Goal: Task Accomplishment & Management: Manage account settings

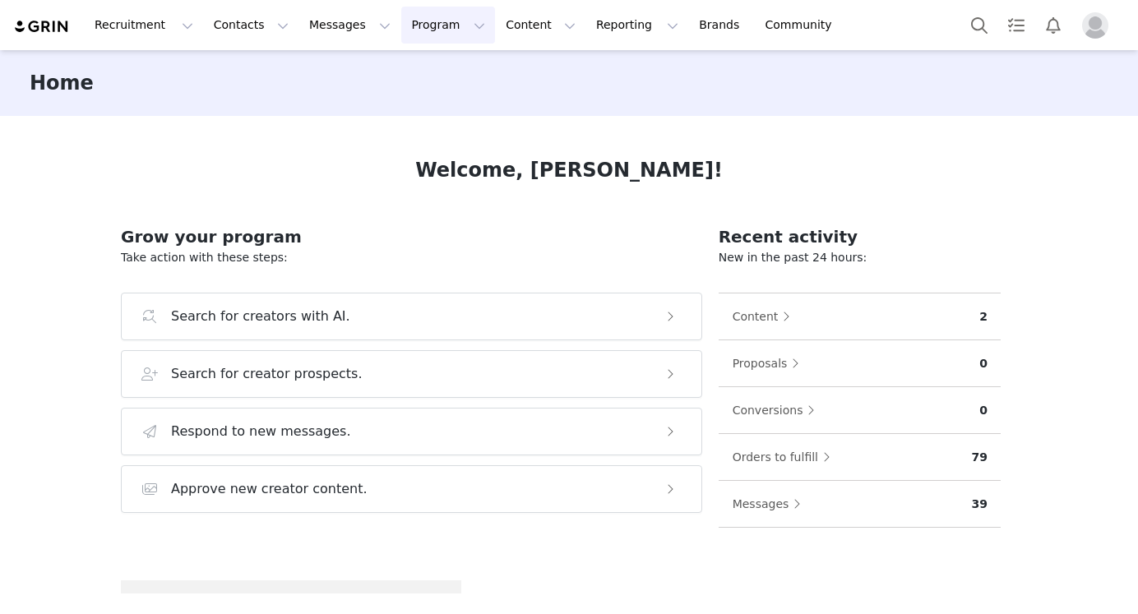
click at [405, 24] on button "Program Program" at bounding box center [448, 25] width 94 height 37
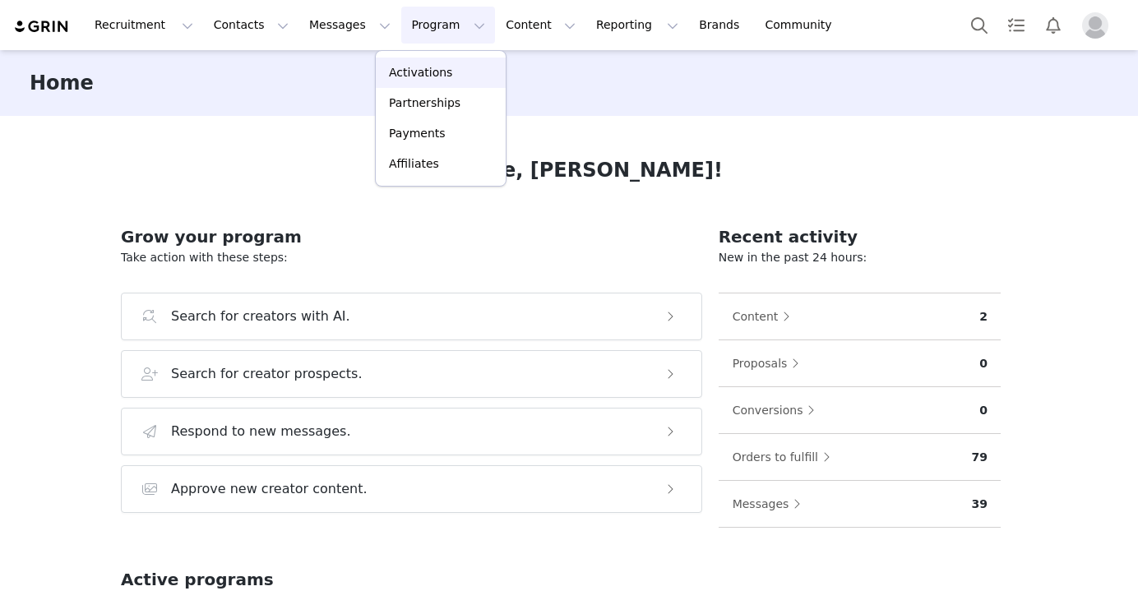
click at [452, 77] on div "Activations" at bounding box center [441, 72] width 110 height 17
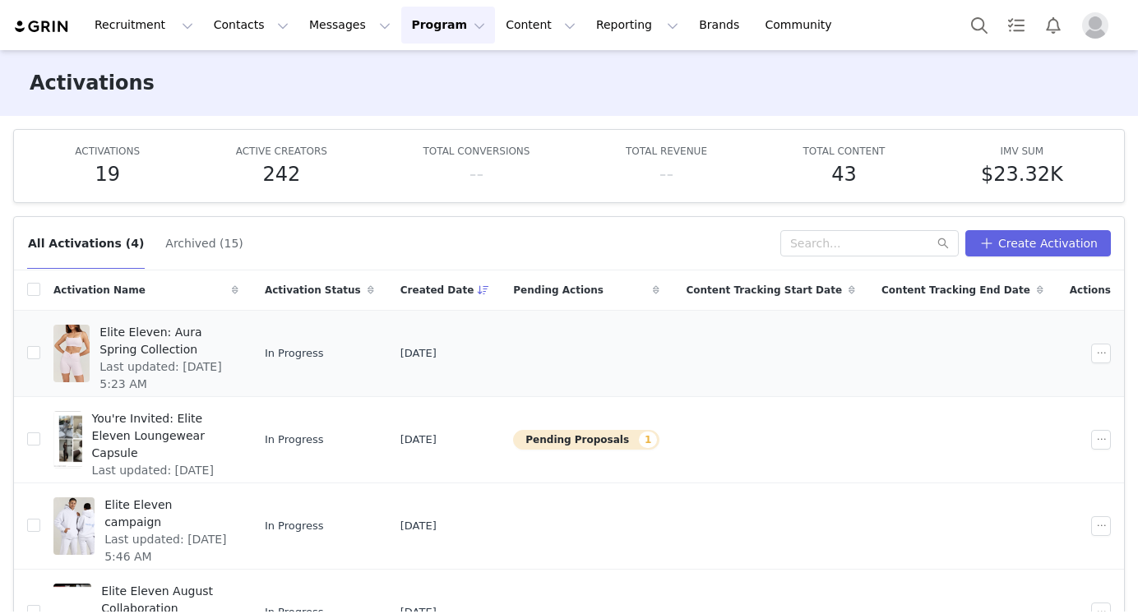
scroll to position [17, 0]
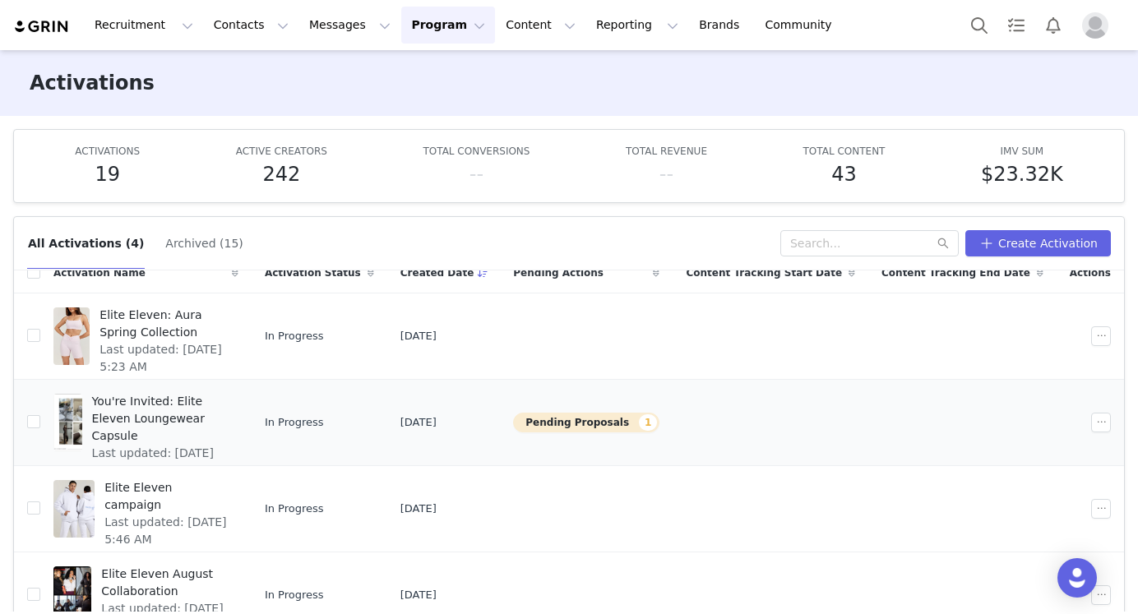
click at [618, 434] on td "Pending Proposals 1" at bounding box center [586, 422] width 173 height 86
click at [615, 426] on button "Pending Proposals 1" at bounding box center [586, 423] width 146 height 20
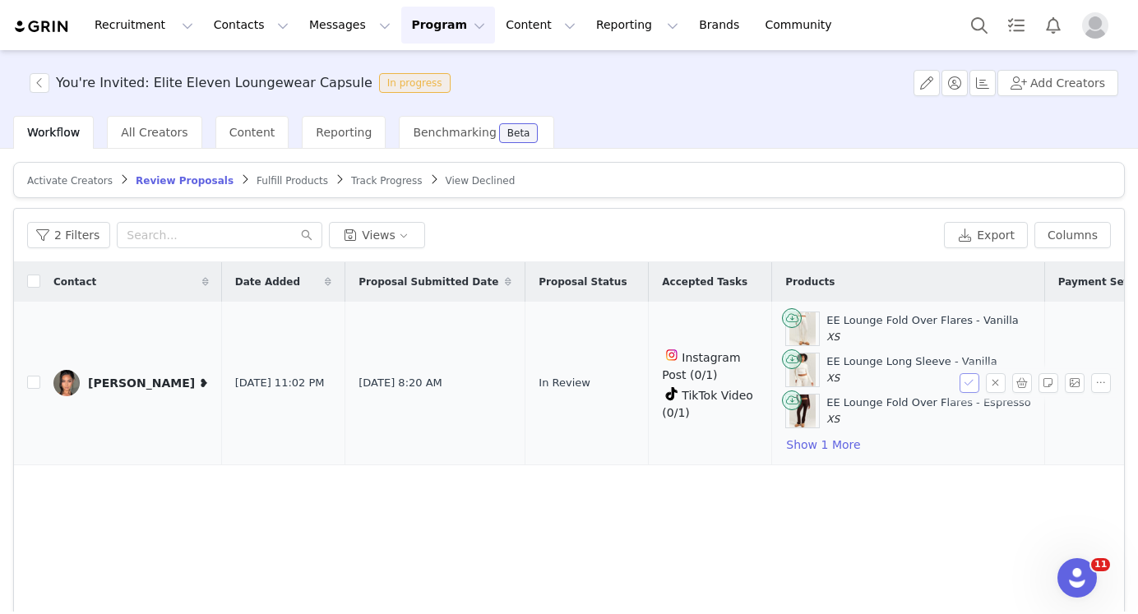
click at [972, 382] on button "button" at bounding box center [970, 383] width 20 height 20
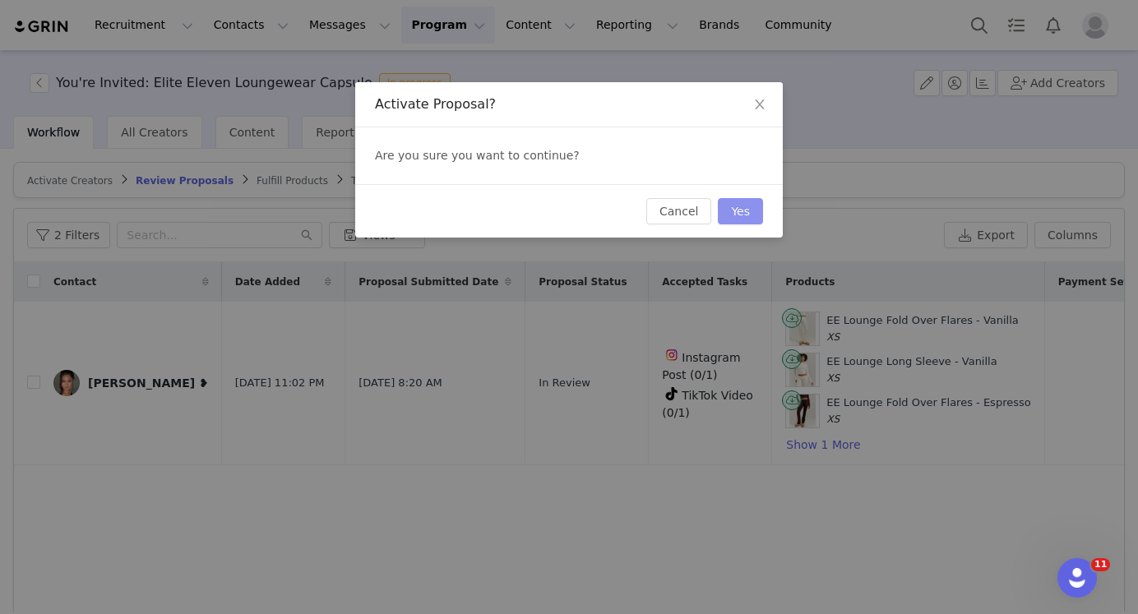
click at [743, 220] on button "Yes" at bounding box center [740, 211] width 45 height 26
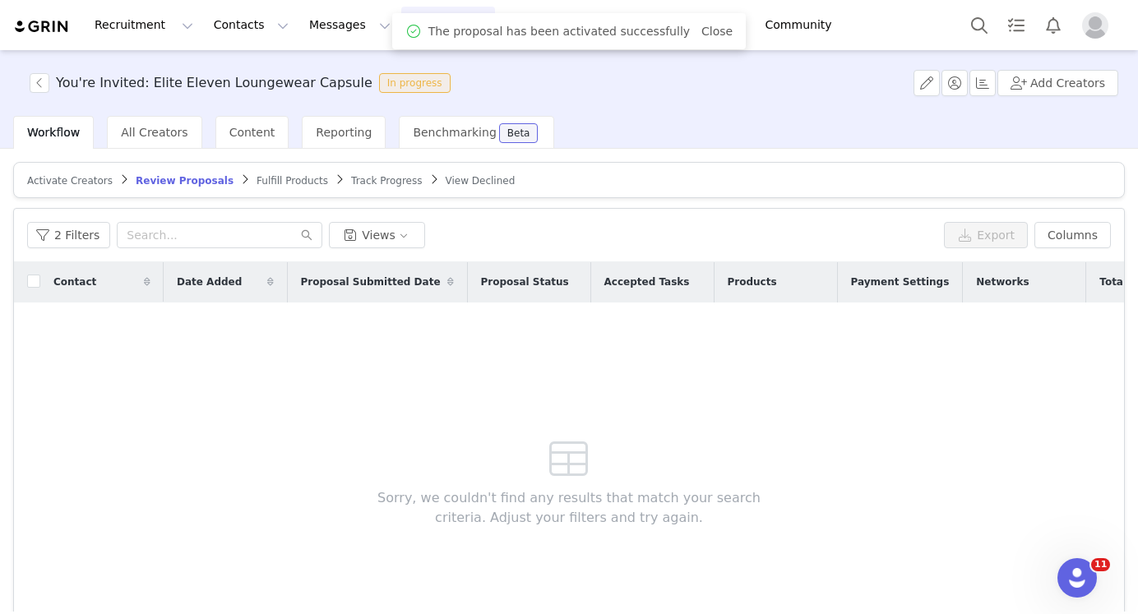
click at [269, 181] on span "Fulfill Products" at bounding box center [293, 181] width 72 height 12
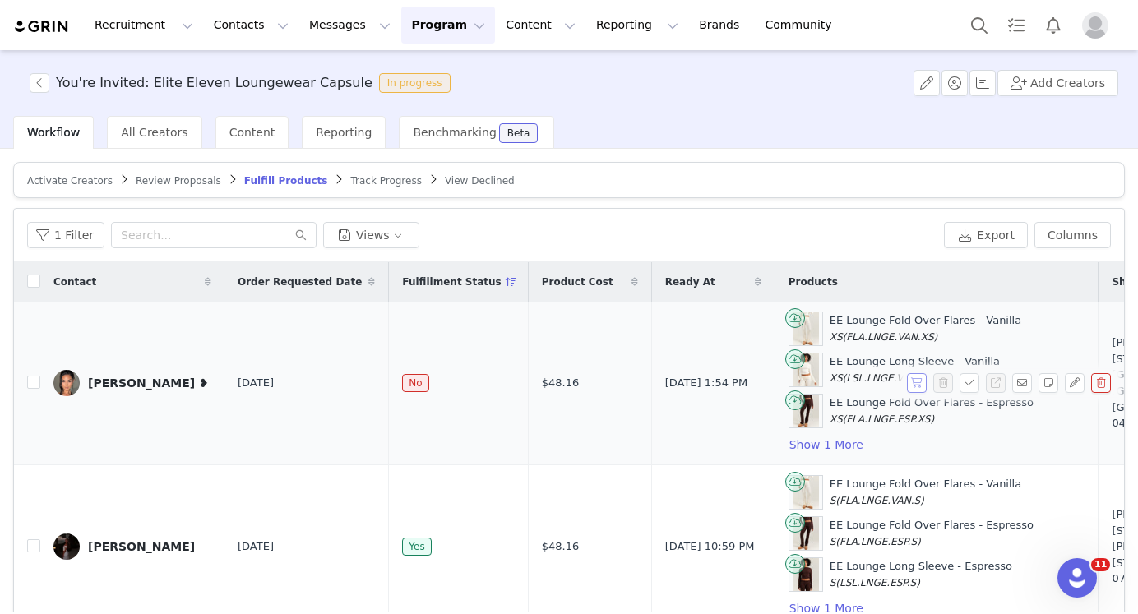
click at [919, 385] on button "button" at bounding box center [917, 383] width 20 height 20
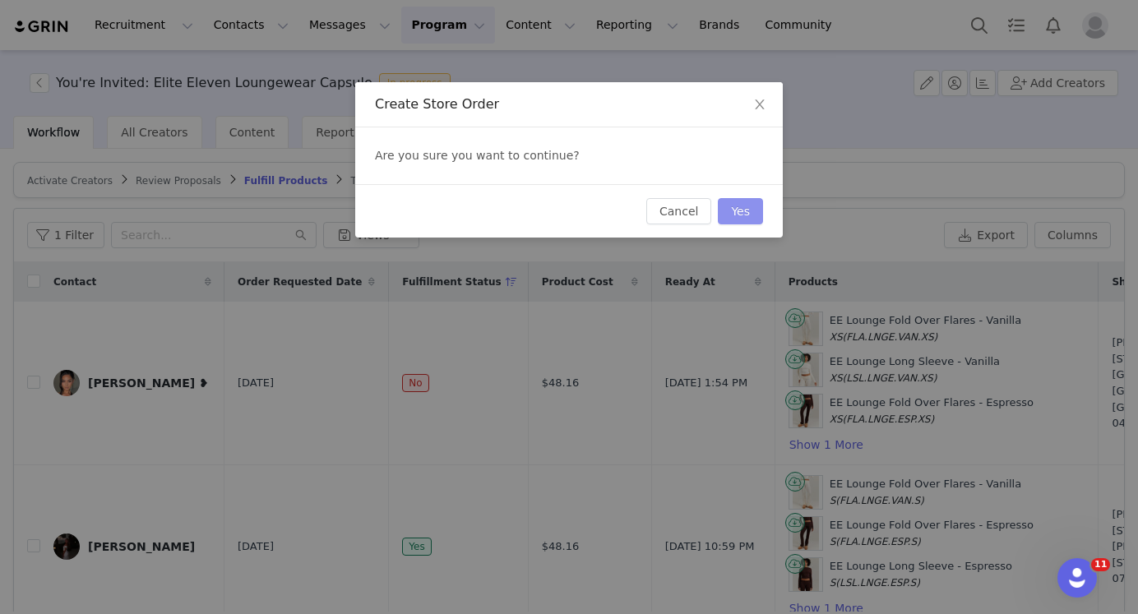
click at [739, 210] on button "Yes" at bounding box center [740, 211] width 45 height 26
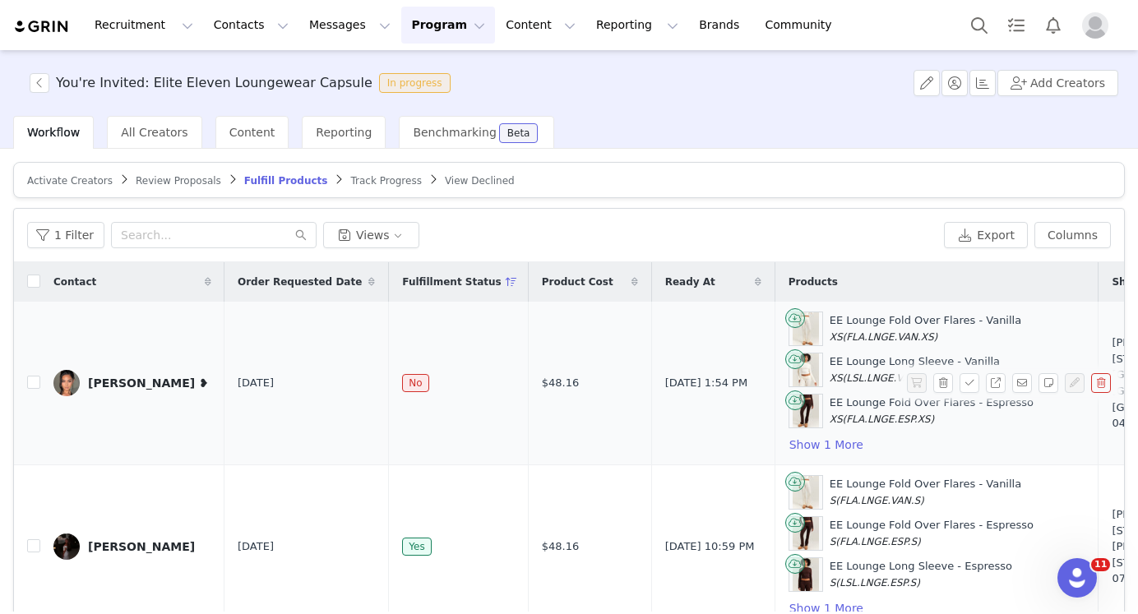
click at [99, 385] on div "[PERSON_NAME] ❥" at bounding box center [148, 383] width 121 height 13
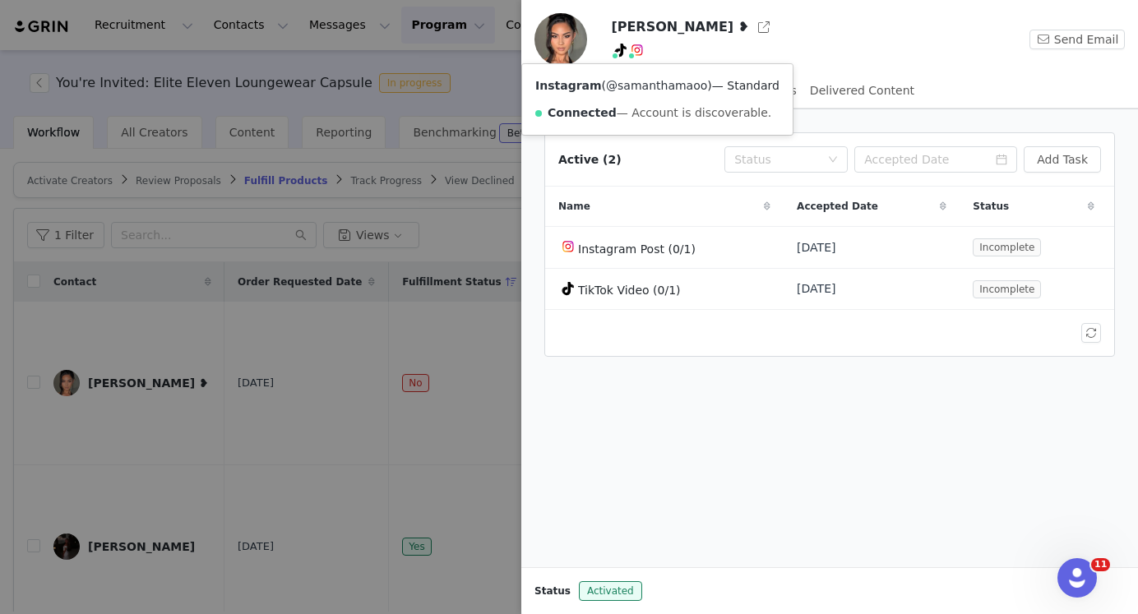
click at [636, 85] on link "@samanthamaoo" at bounding box center [656, 85] width 101 height 13
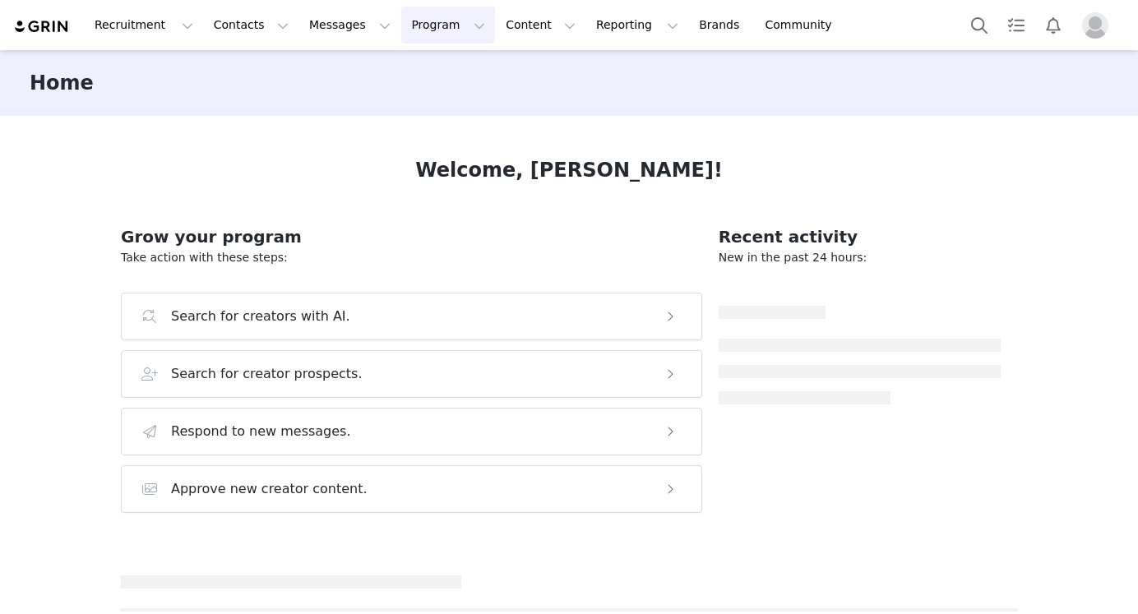
click at [416, 16] on button "Program Program" at bounding box center [448, 25] width 94 height 37
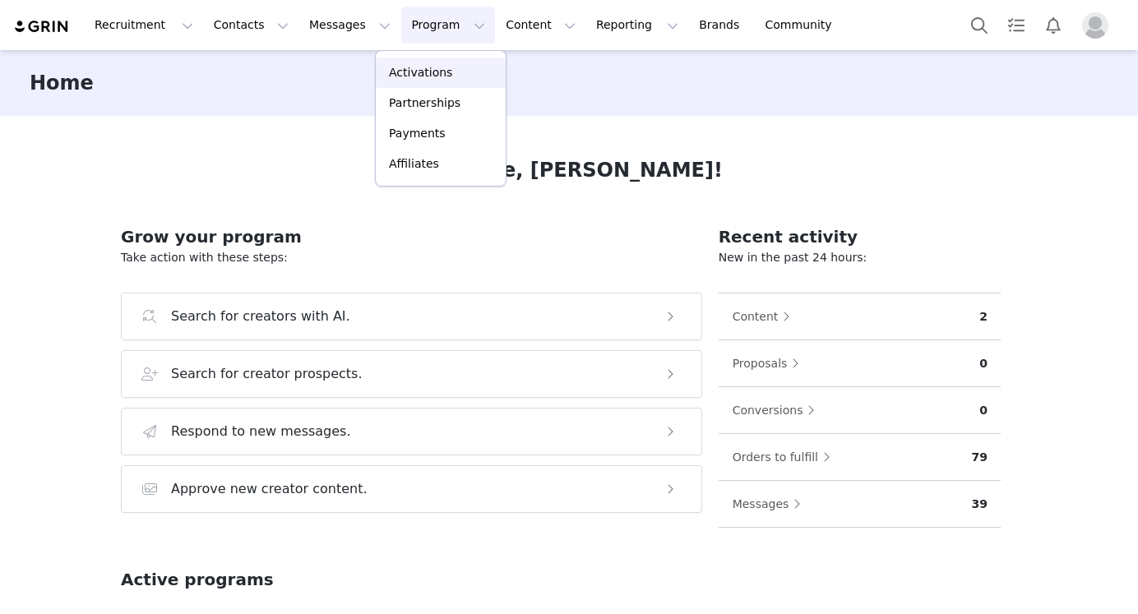
click at [437, 77] on p "Activations" at bounding box center [420, 72] width 63 height 17
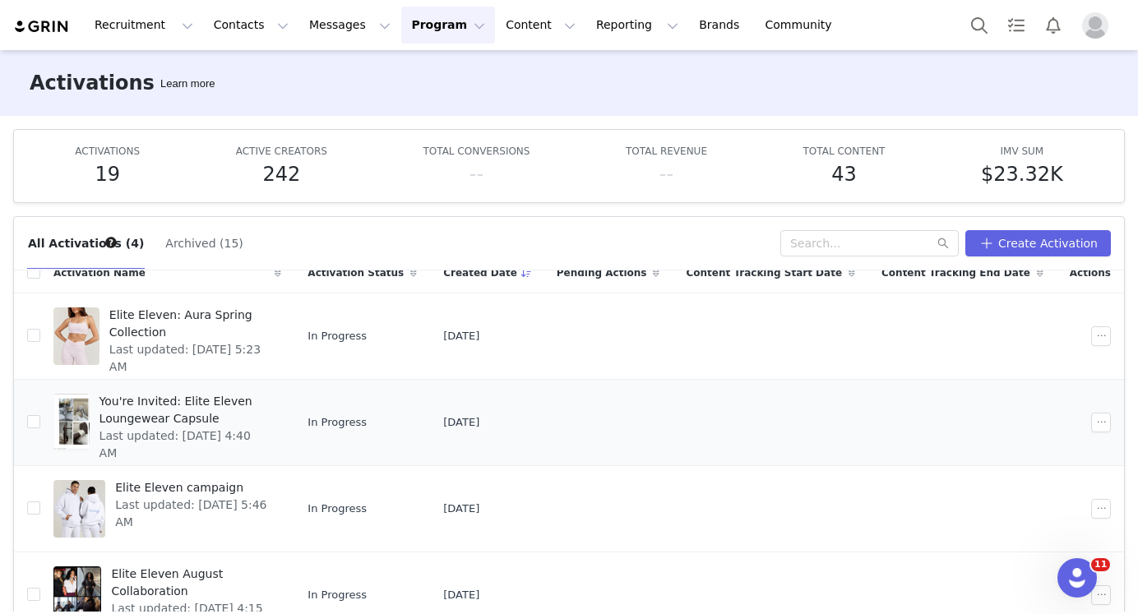
click at [256, 397] on span "You're Invited: Elite Eleven Loungewear Capsule" at bounding box center [185, 410] width 173 height 35
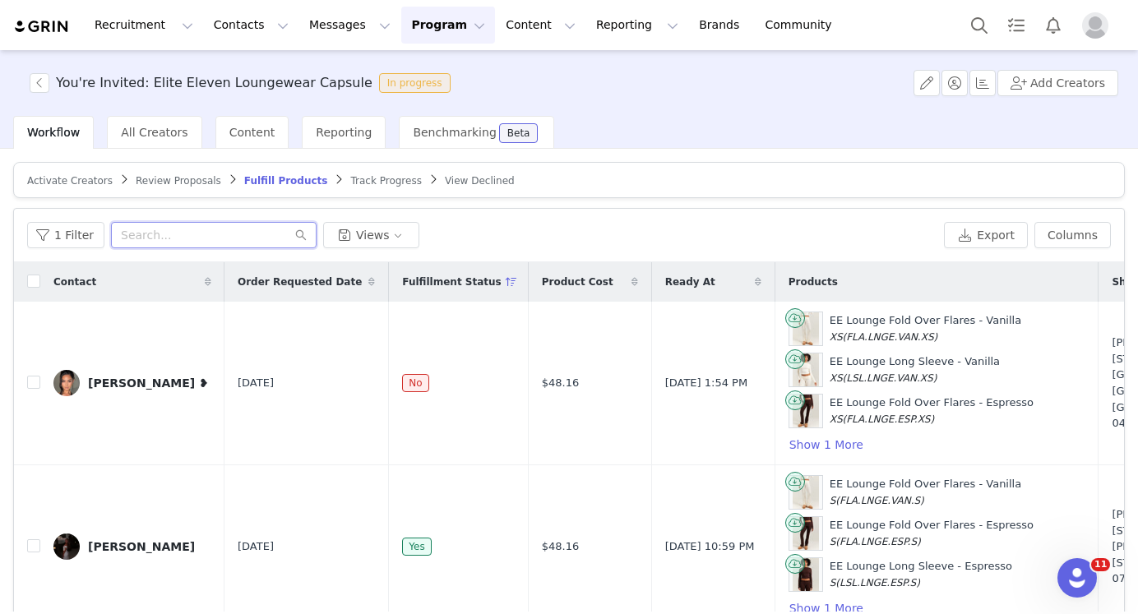
click at [223, 231] on input "text" at bounding box center [214, 235] width 206 height 26
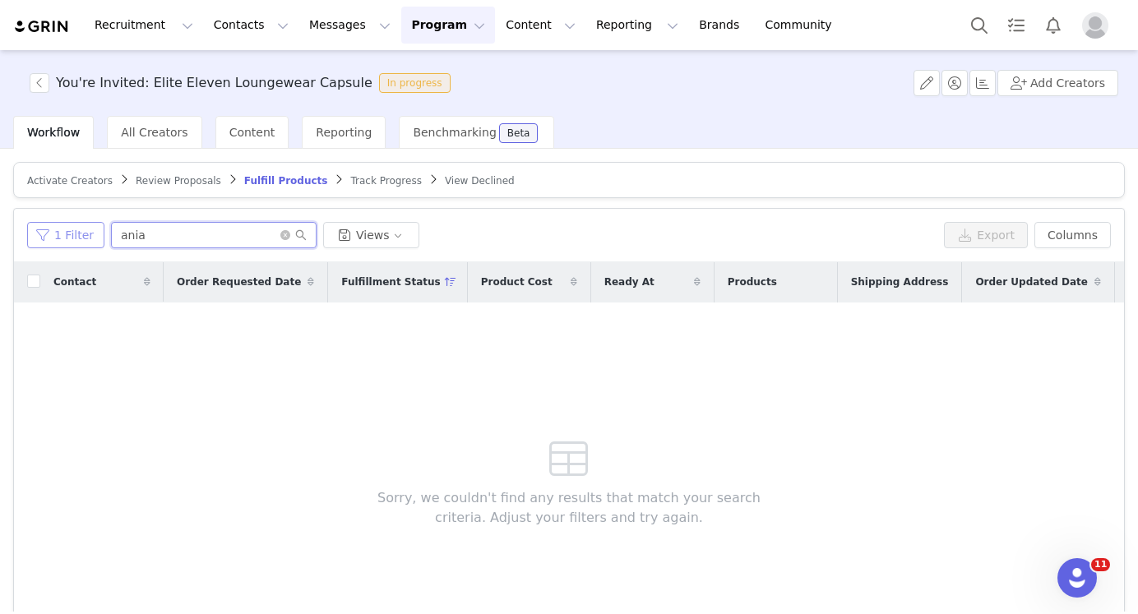
type input "ania"
click at [83, 236] on button "1 Filter" at bounding box center [65, 235] width 77 height 26
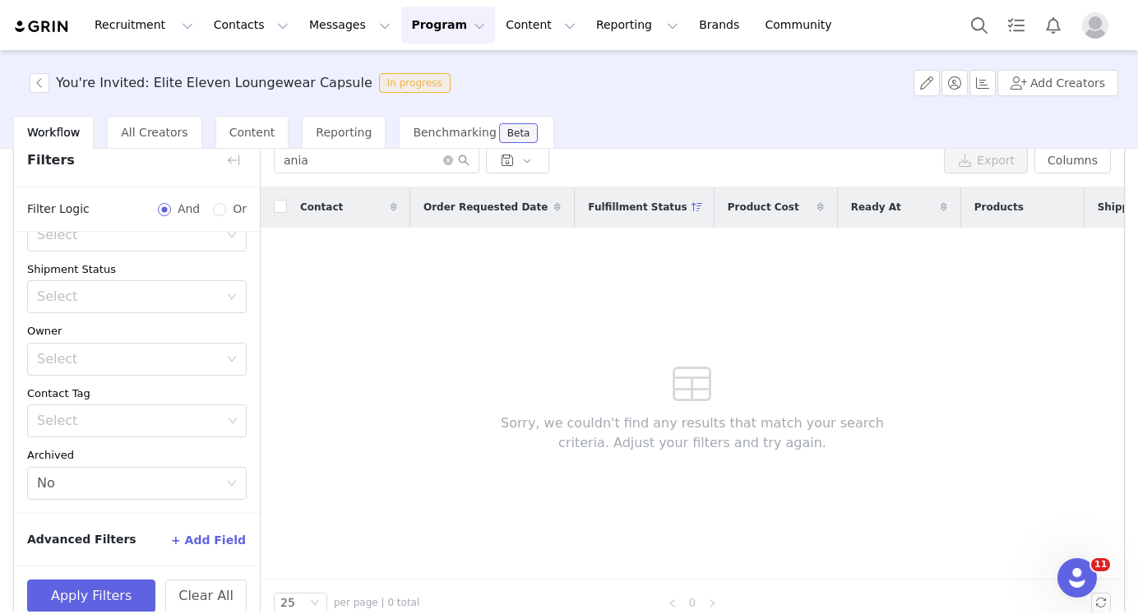
scroll to position [102, 0]
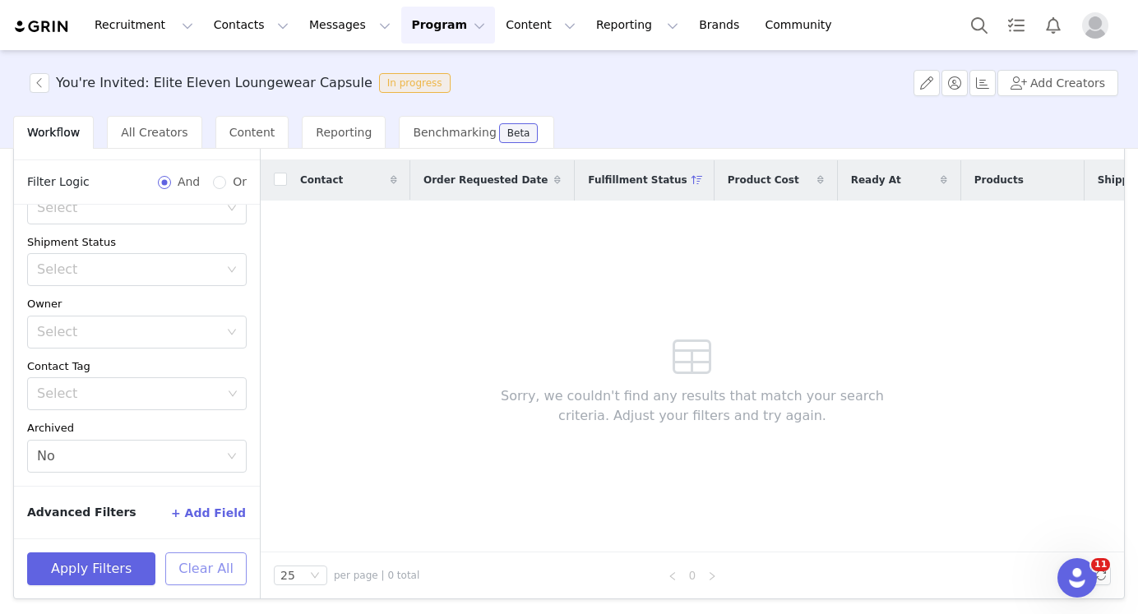
click at [201, 563] on button "Clear All" at bounding box center [205, 569] width 81 height 33
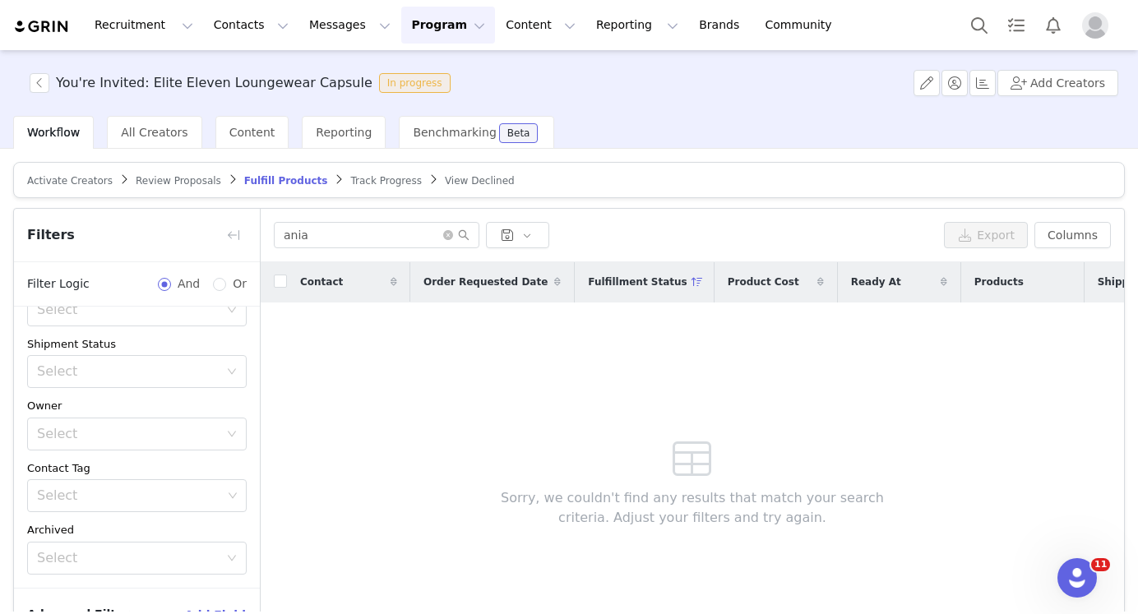
click at [363, 359] on div "Contact Order Requested Date Fulfillment Status Product Cost Ready At Products …" at bounding box center [692, 458] width 863 height 392
click at [229, 228] on button "button" at bounding box center [233, 235] width 26 height 26
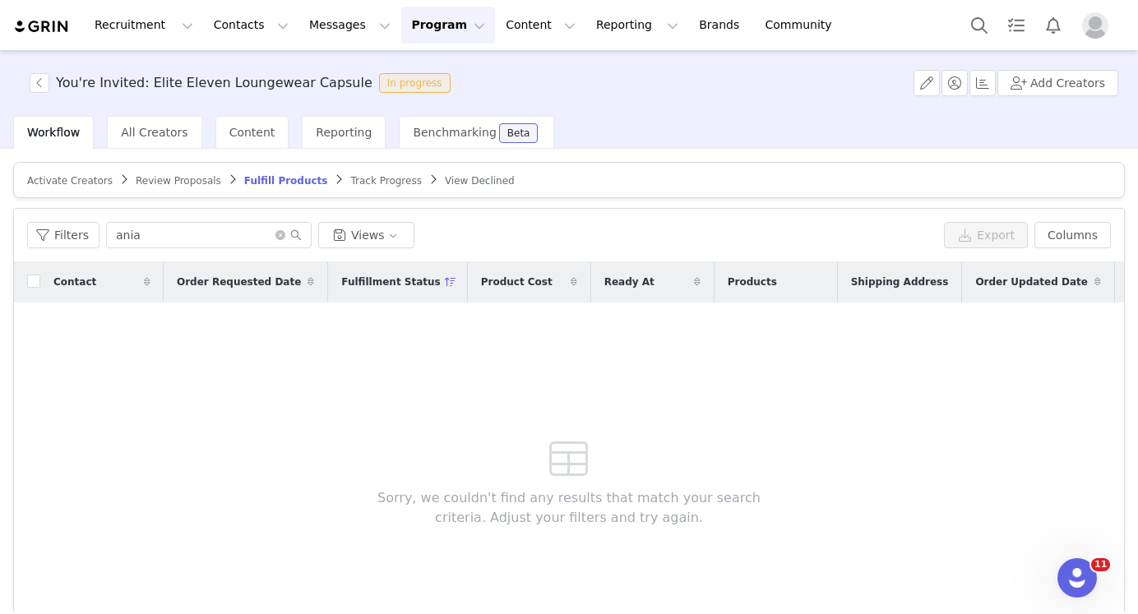
scroll to position [206, 0]
click at [69, 178] on span "Activate Creators" at bounding box center [70, 181] width 86 height 12
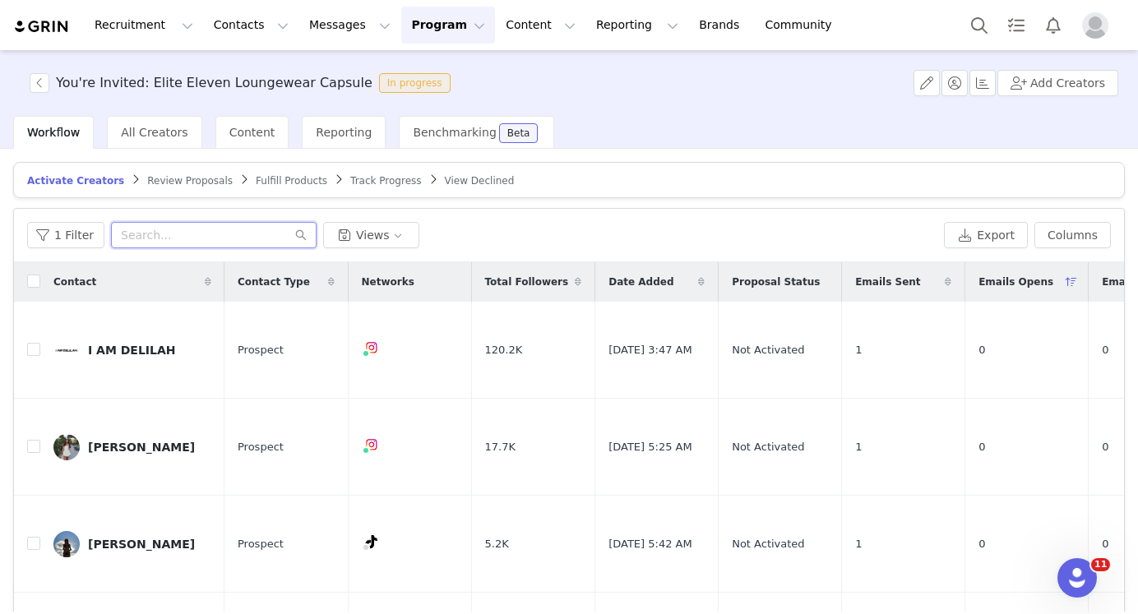
click at [225, 247] on input "text" at bounding box center [214, 235] width 206 height 26
click at [225, 236] on input "text" at bounding box center [214, 235] width 206 height 26
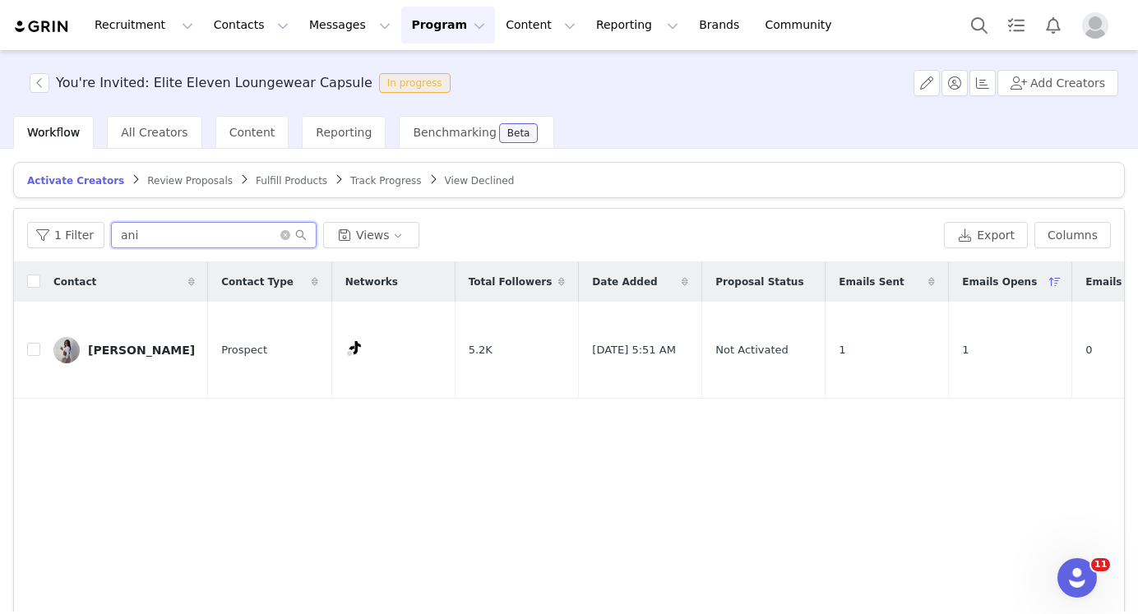
type input "ani"
click at [187, 178] on span "Review Proposals" at bounding box center [190, 181] width 86 height 12
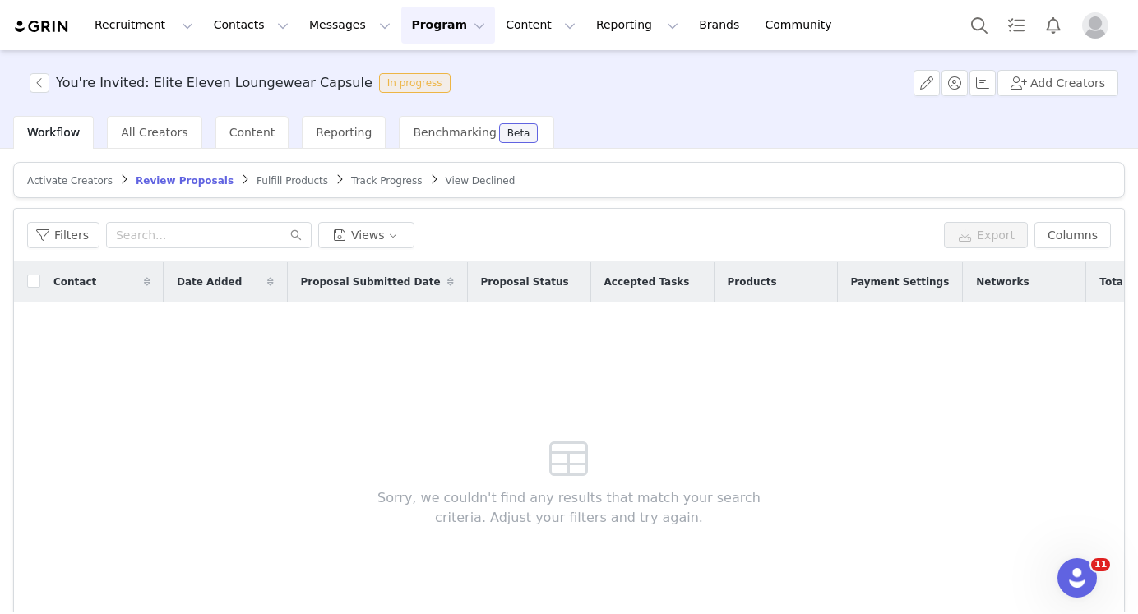
click at [272, 180] on span "Fulfill Products" at bounding box center [293, 181] width 72 height 12
click at [364, 178] on span "Track Progress" at bounding box center [385, 181] width 71 height 12
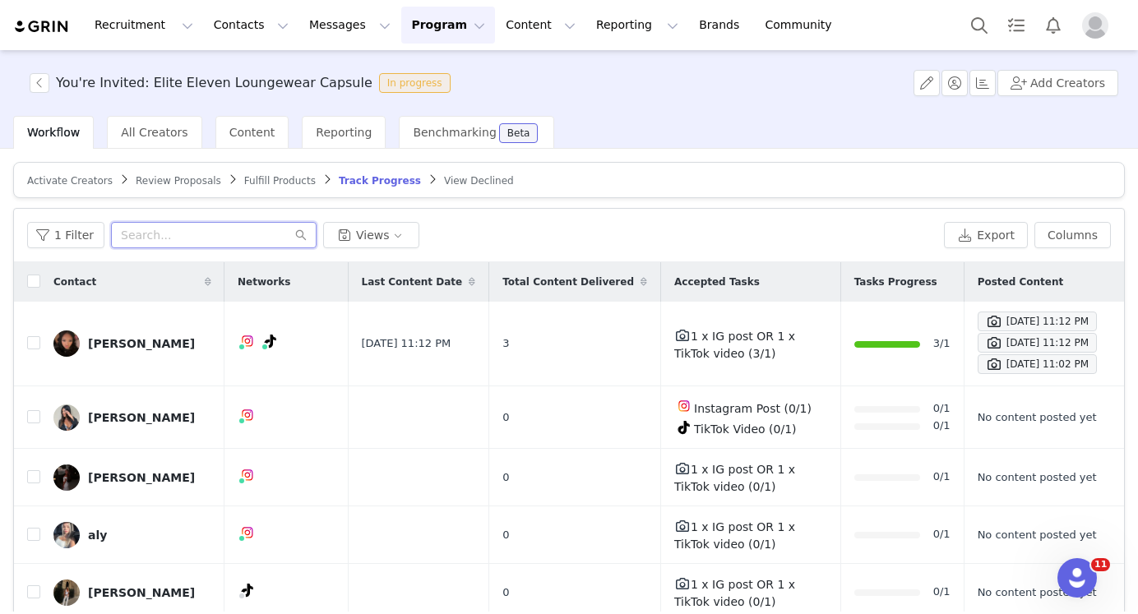
click at [200, 226] on input "text" at bounding box center [214, 235] width 206 height 26
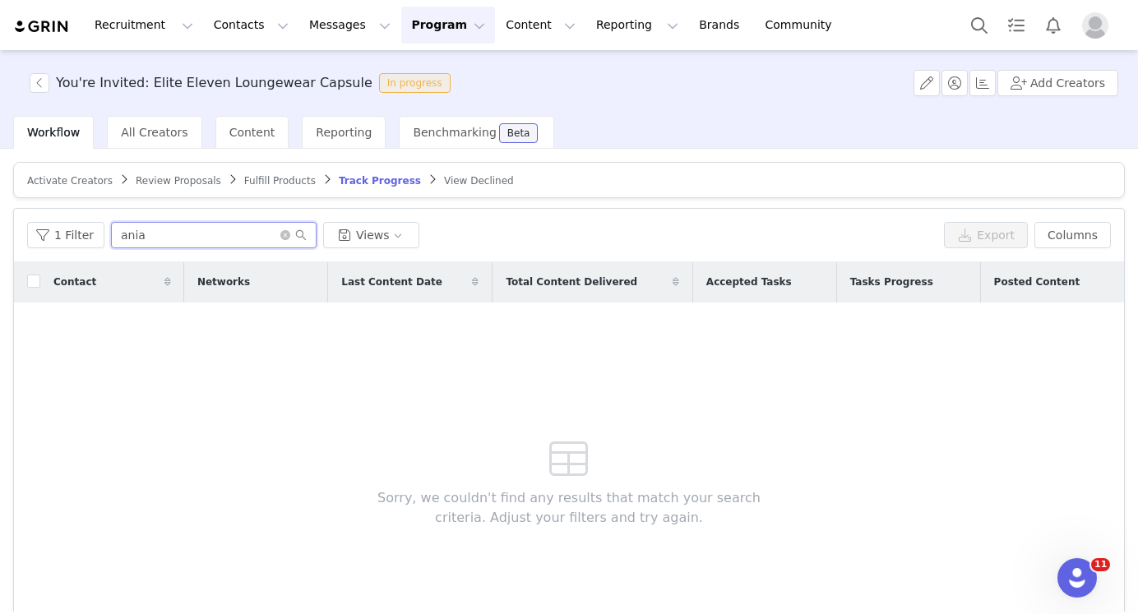
type input "ania"
